Goal: Navigation & Orientation: Find specific page/section

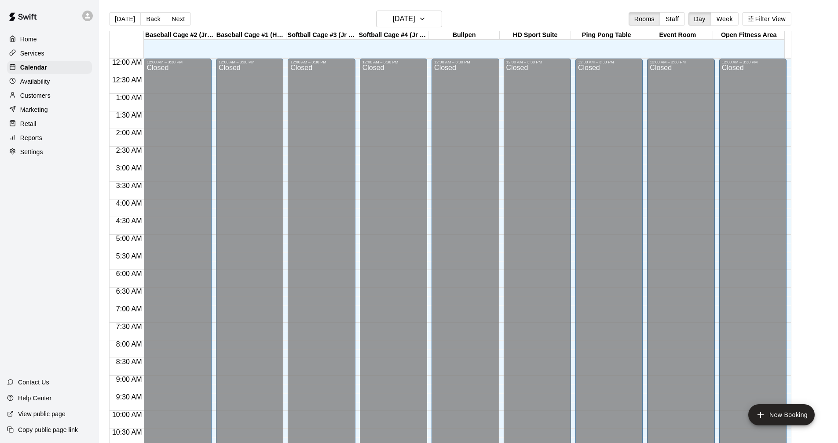
scroll to position [451, 0]
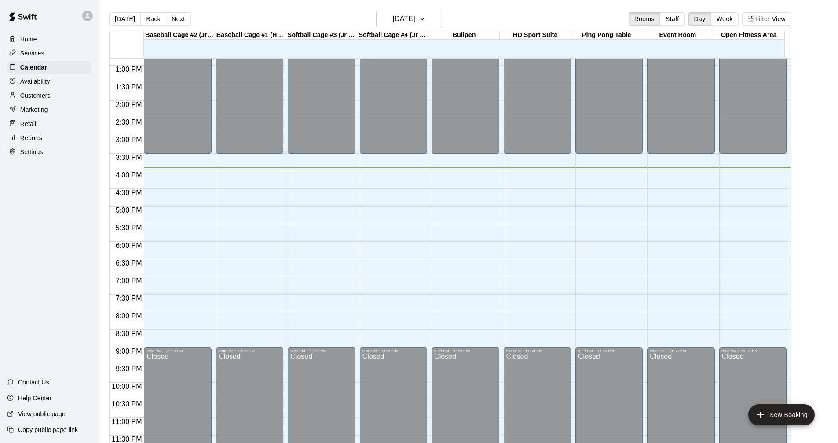
click at [49, 142] on div "Reports" at bounding box center [49, 137] width 85 height 13
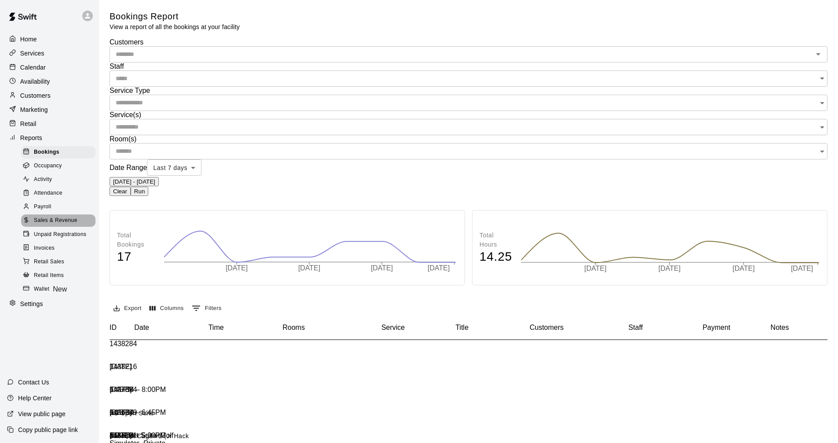
click at [76, 227] on div "Sales & Revenue" at bounding box center [58, 220] width 74 height 12
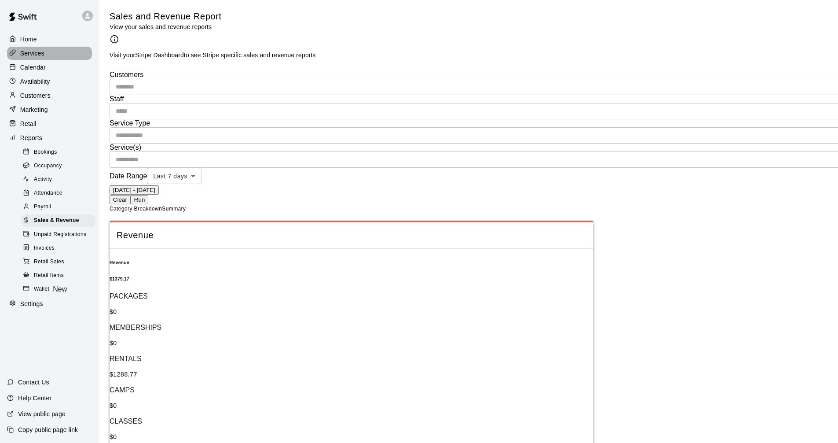
click at [55, 57] on div "Services" at bounding box center [49, 53] width 85 height 13
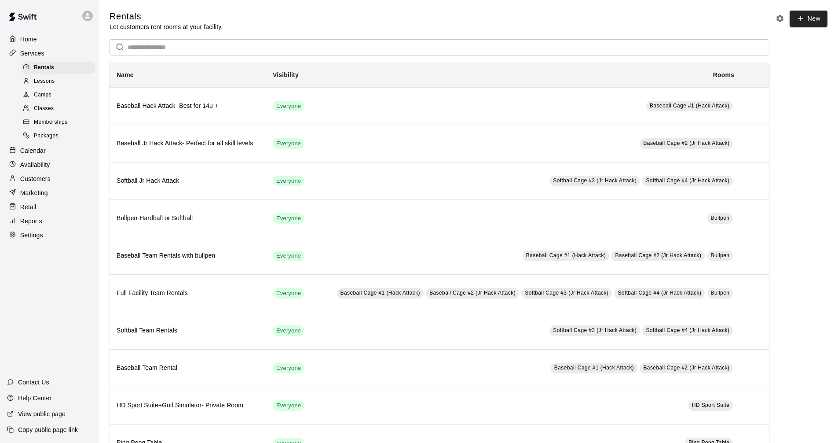
click at [56, 153] on div "Calendar" at bounding box center [49, 150] width 85 height 13
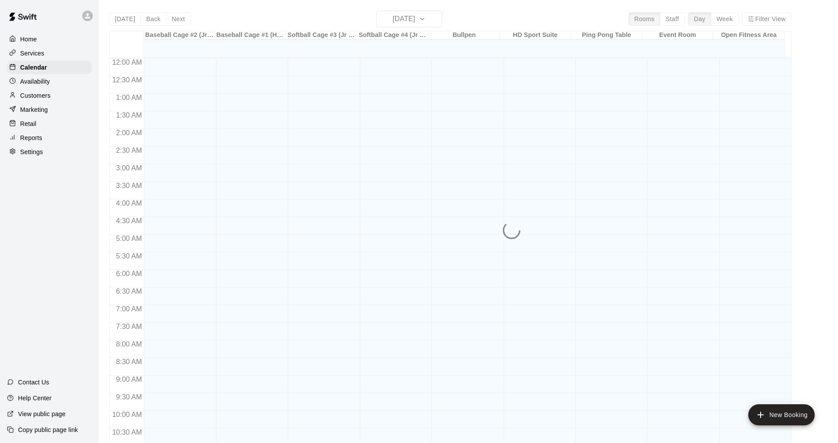
scroll to position [424, 0]
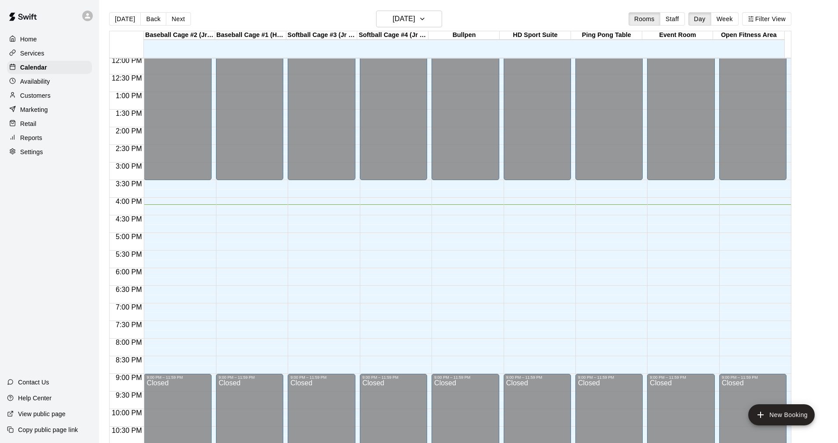
click at [61, 55] on div "Services" at bounding box center [49, 53] width 85 height 13
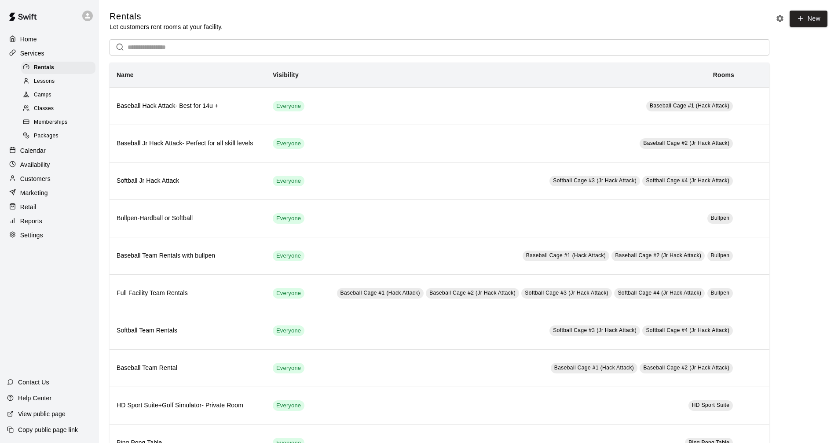
click at [58, 148] on div "Calendar" at bounding box center [49, 150] width 85 height 13
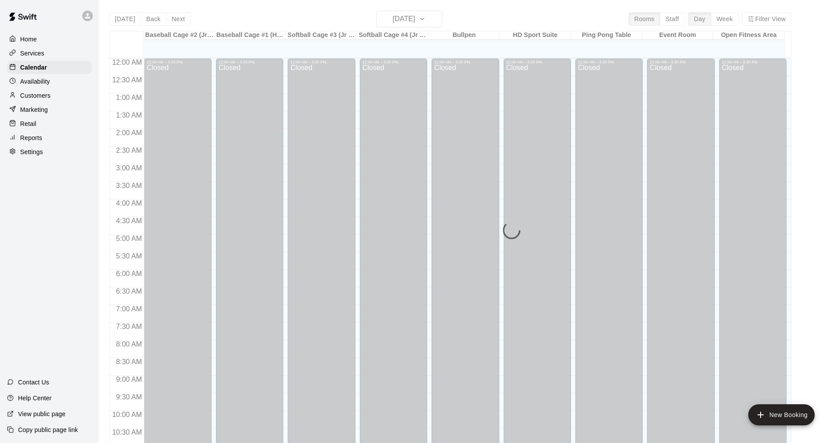
scroll to position [424, 0]
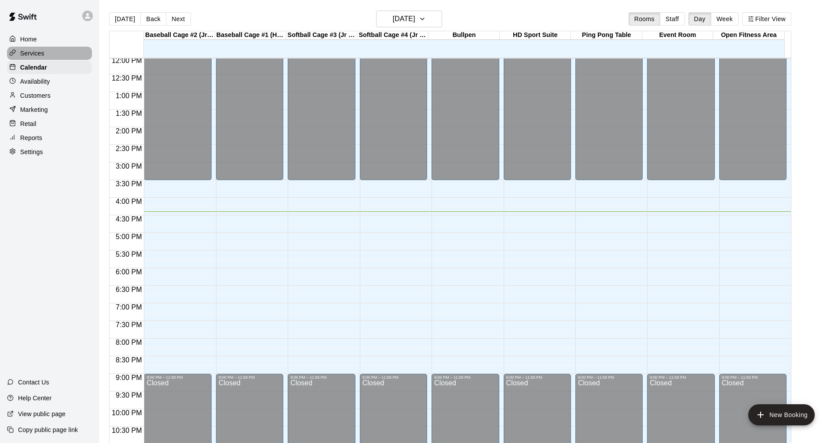
click at [27, 52] on p "Services" at bounding box center [32, 53] width 24 height 9
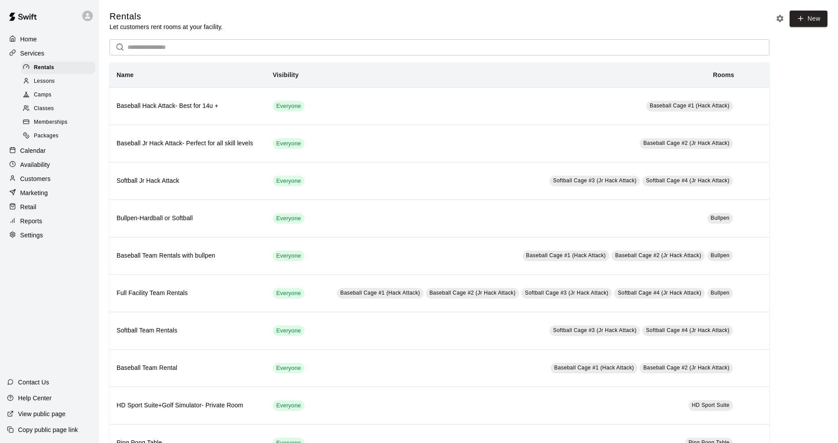
click at [44, 155] on p "Calendar" at bounding box center [33, 150] width 26 height 9
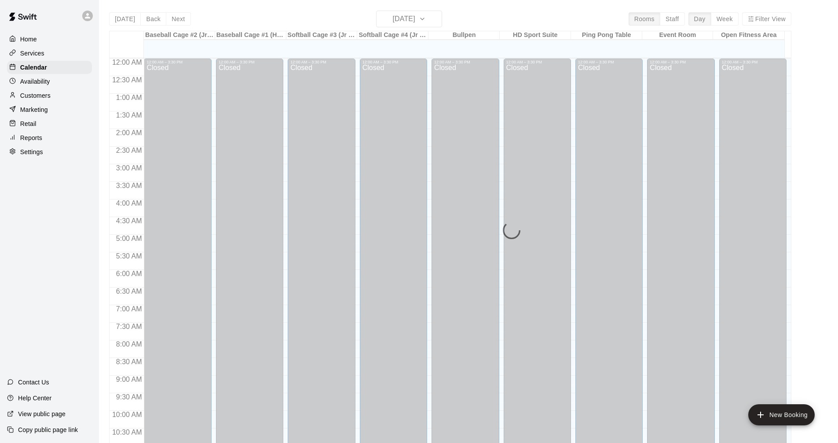
scroll to position [424, 0]
